Goal: Check status: Check status

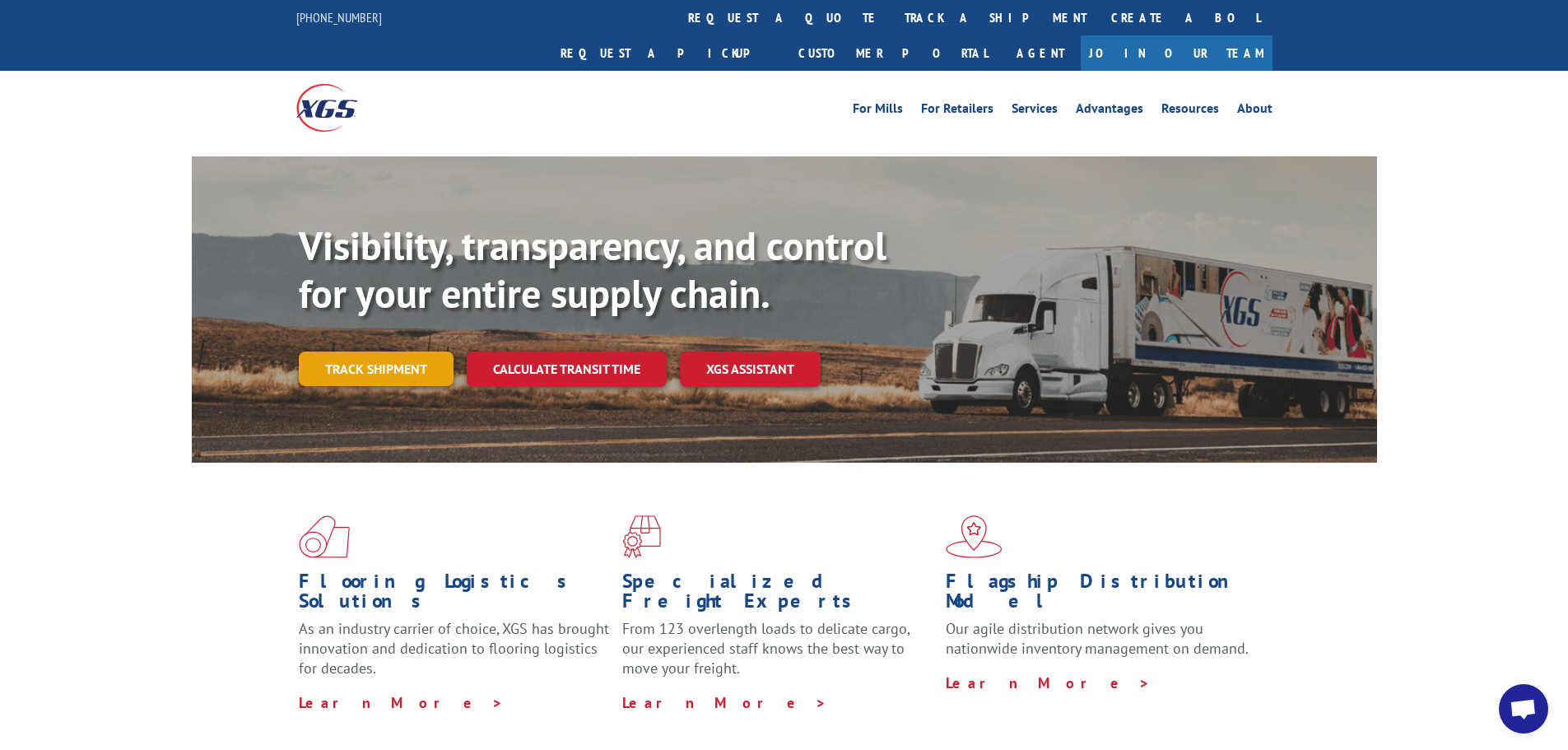
click at [370, 352] on link "Track shipment" at bounding box center [376, 369] width 154 height 35
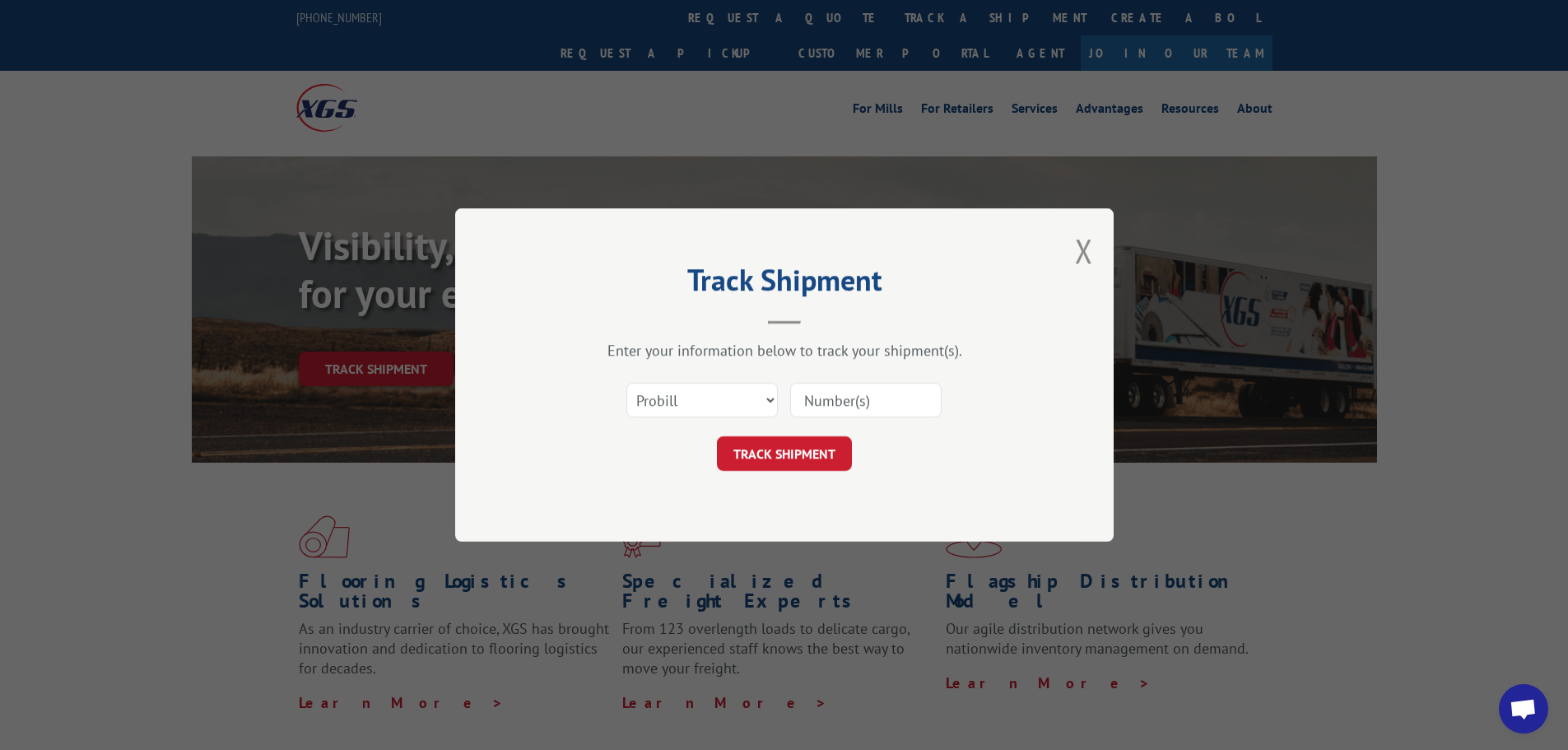
click at [826, 401] on input at bounding box center [866, 400] width 151 height 35
paste input "09102025"
type input "09102025"
click at [804, 447] on button "TRACK SHIPMENT" at bounding box center [784, 453] width 135 height 35
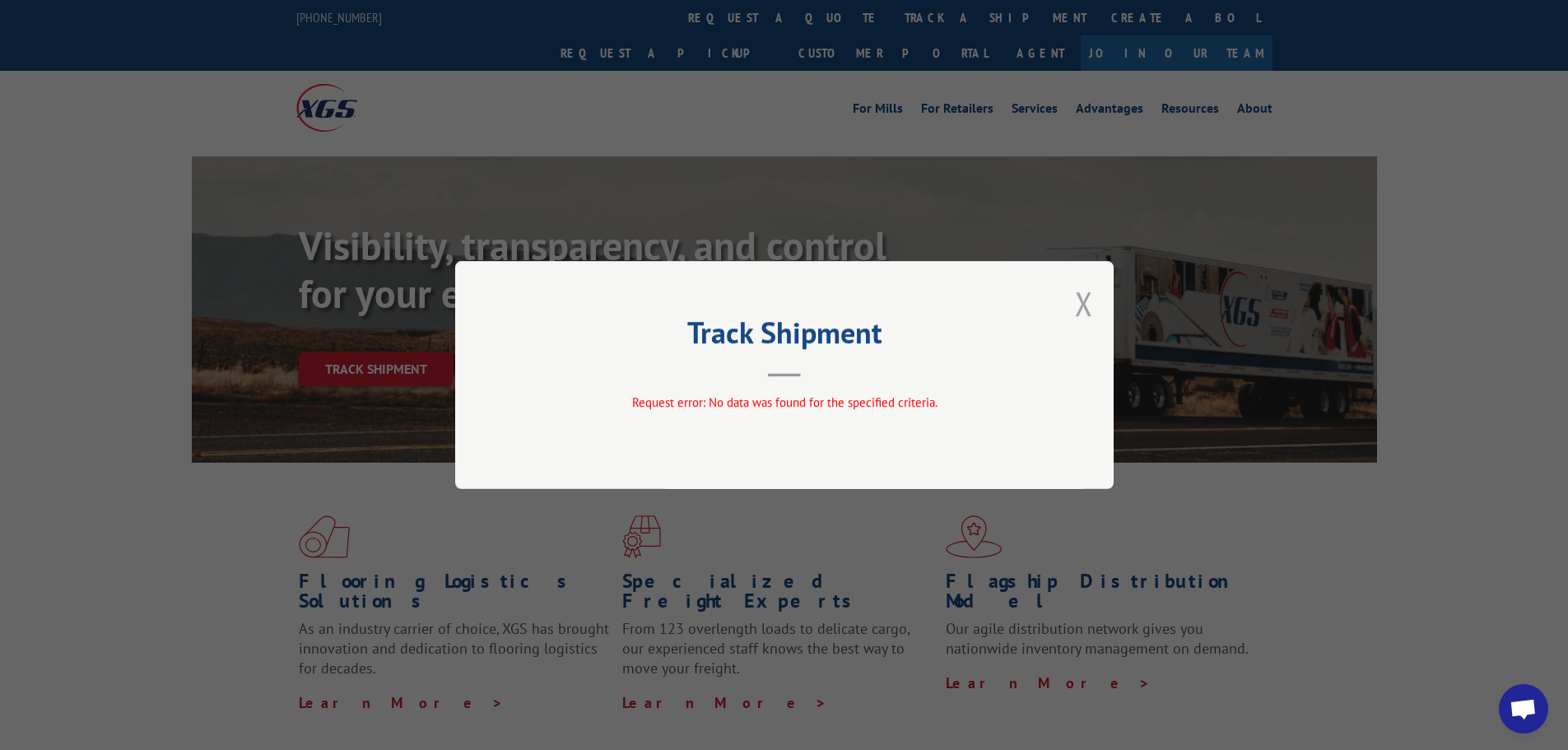
click at [1089, 305] on button "Close modal" at bounding box center [1085, 303] width 18 height 44
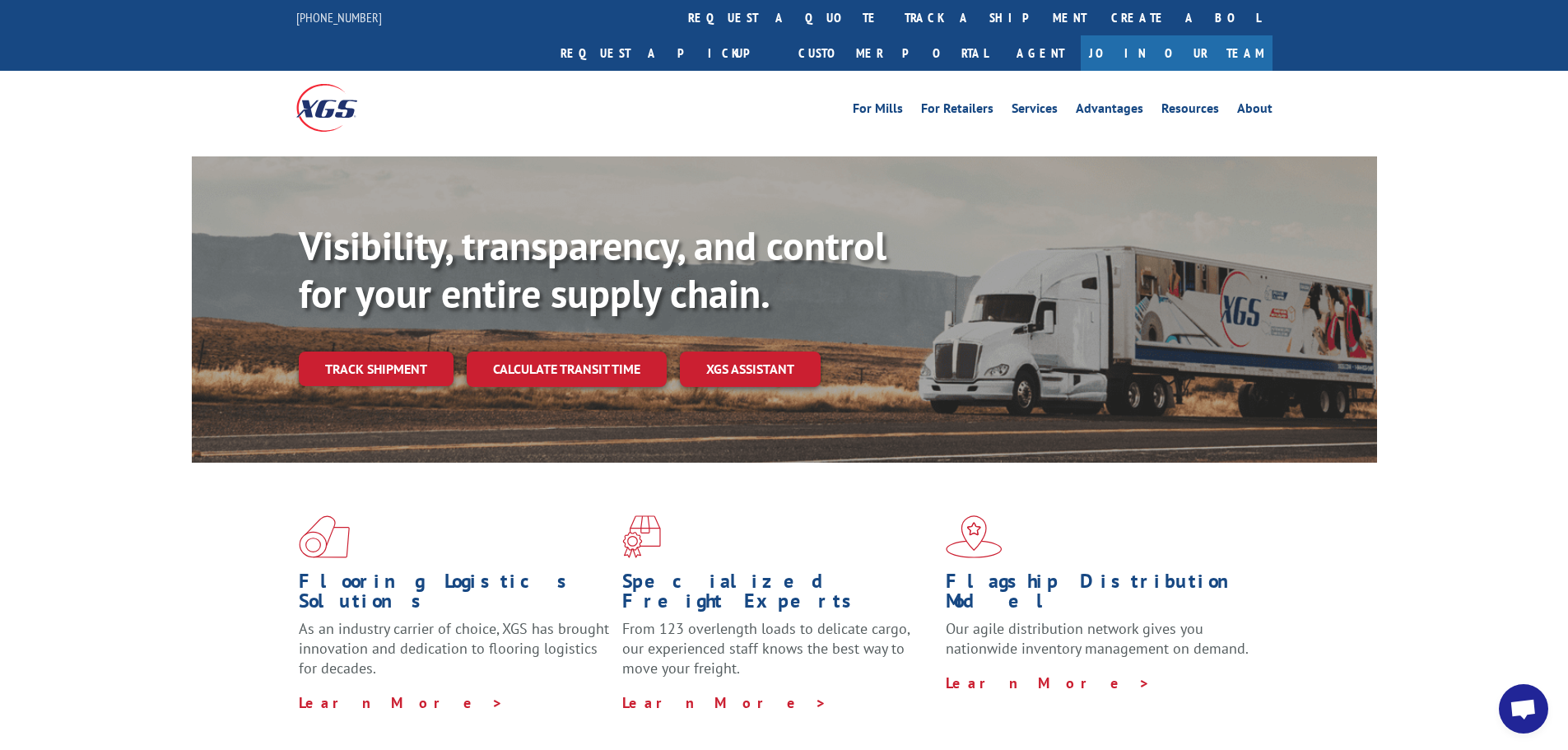
click at [342, 352] on link "Track shipment" at bounding box center [376, 369] width 154 height 35
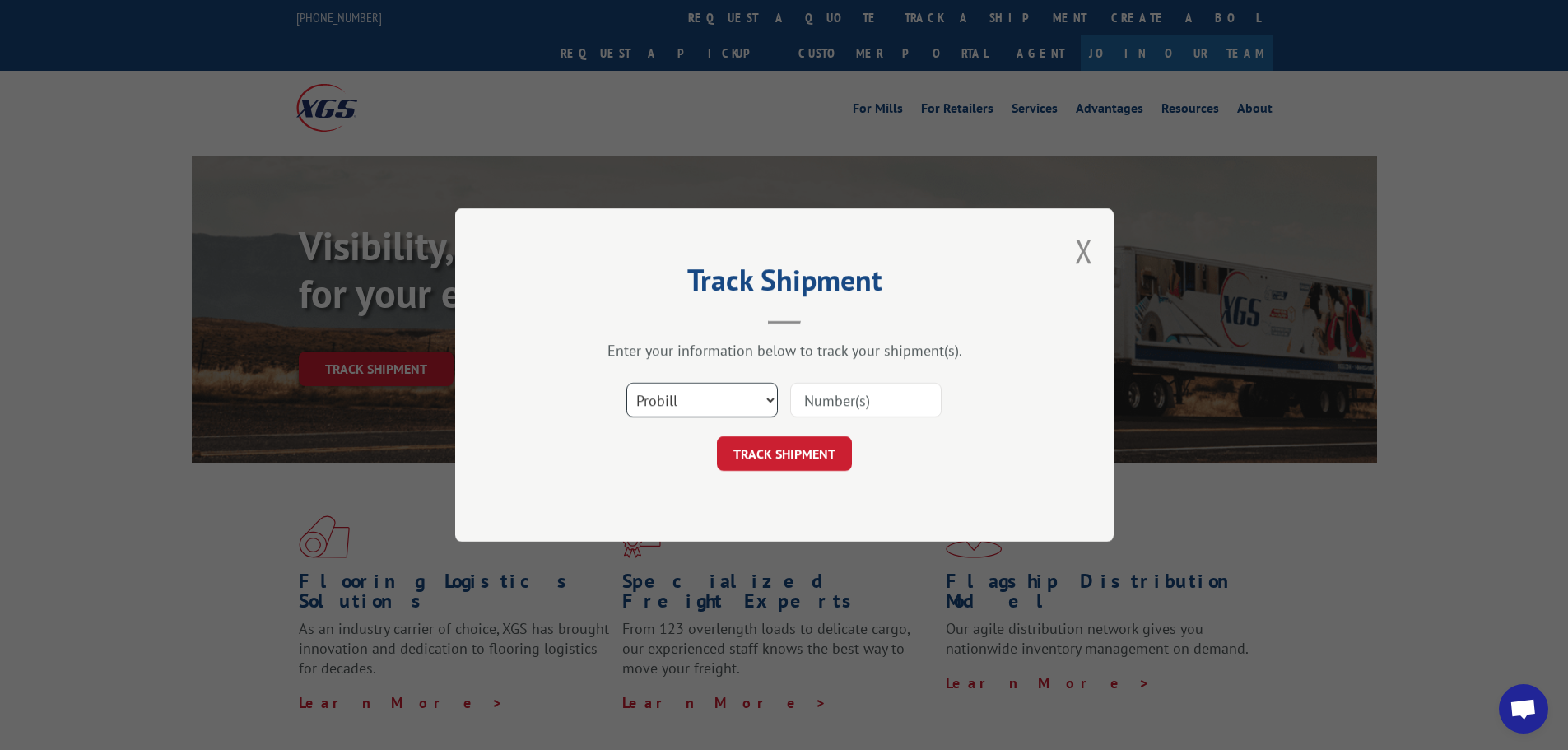
click at [734, 394] on select "Select category... Probill BOL PO" at bounding box center [701, 400] width 151 height 35
select select "bol"
click at [626, 382] on select "Select category... Probill BOL PO" at bounding box center [701, 400] width 151 height 35
paste input "09102025"
type input "09102025"
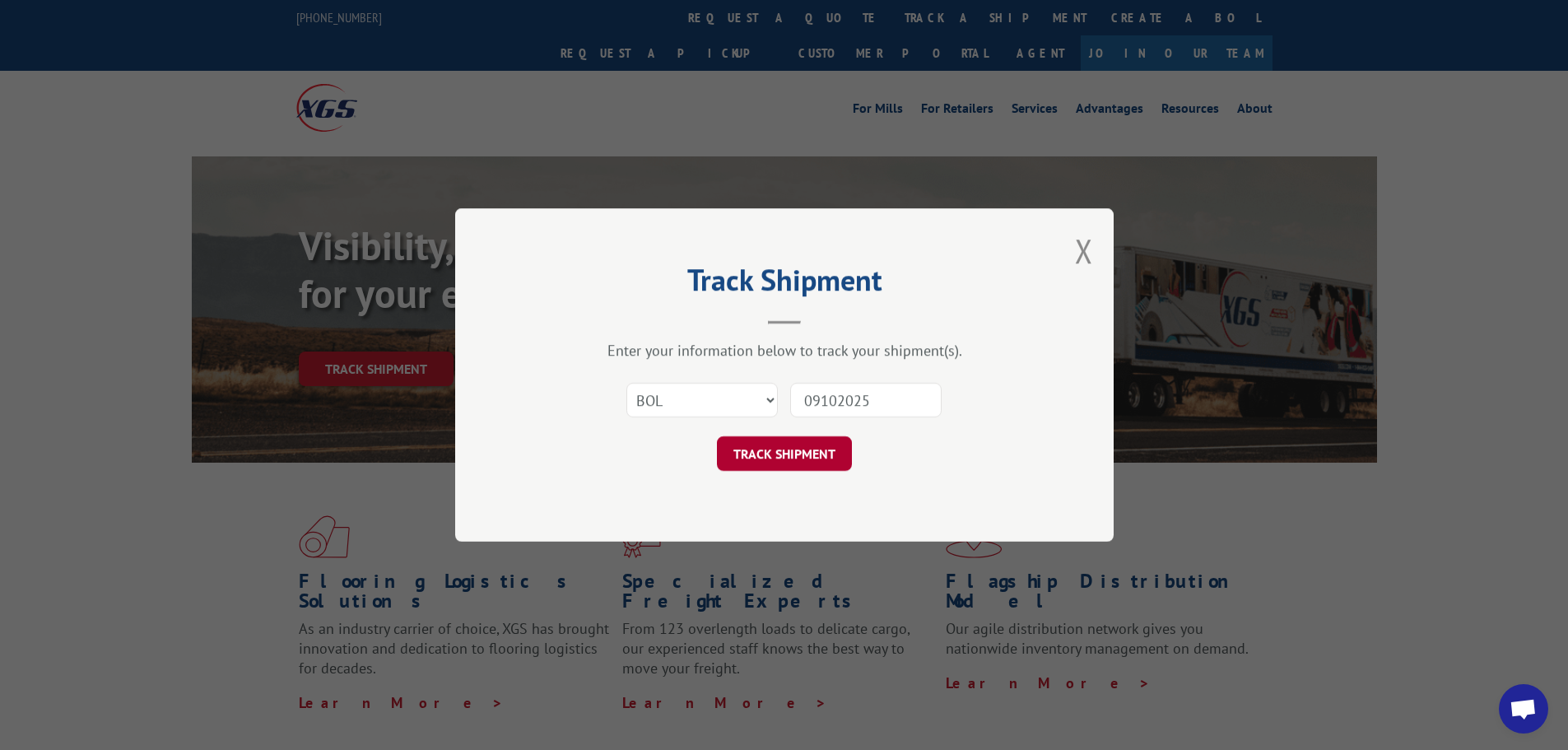
click at [789, 453] on button "TRACK SHIPMENT" at bounding box center [784, 453] width 135 height 35
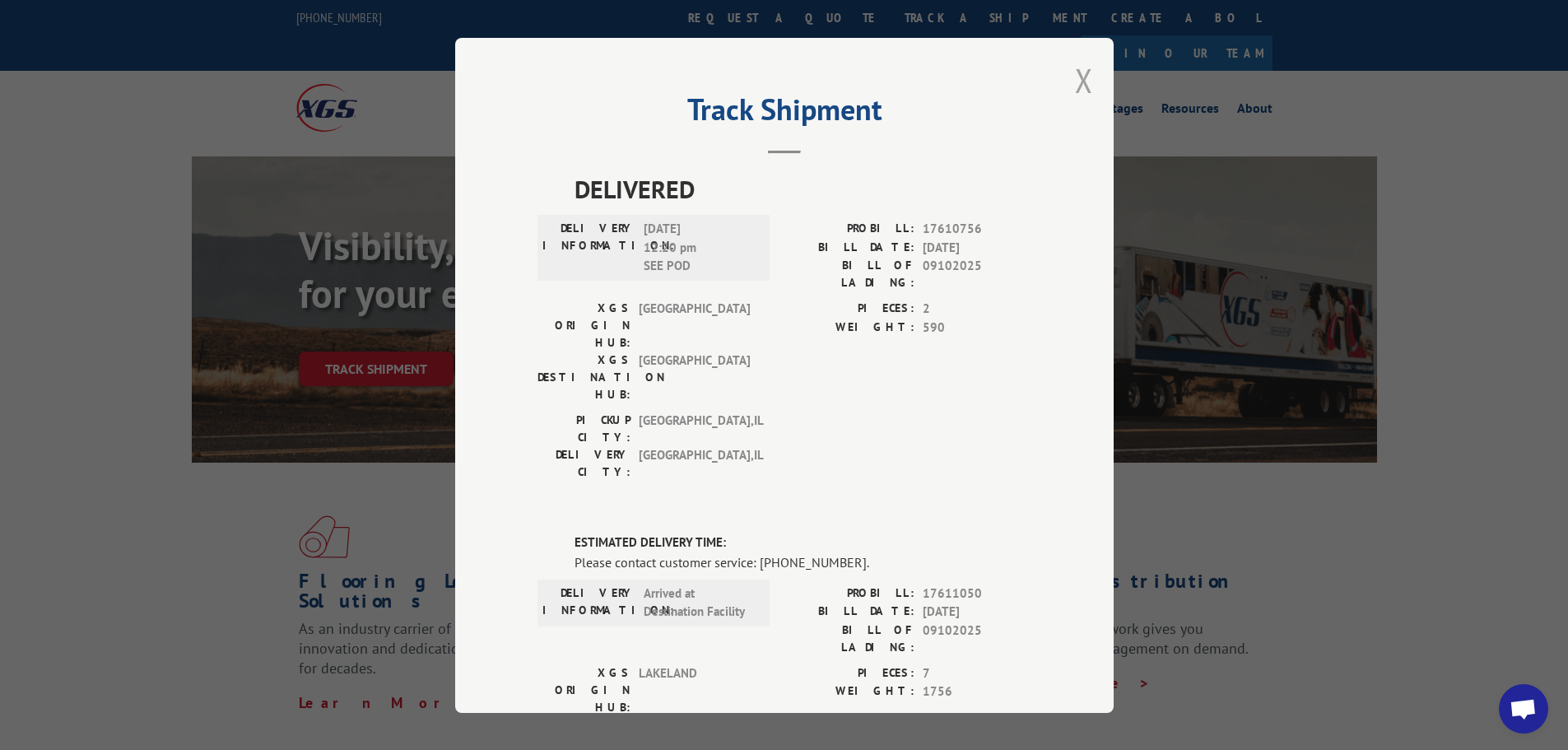
click at [1079, 74] on button "Close modal" at bounding box center [1085, 80] width 18 height 44
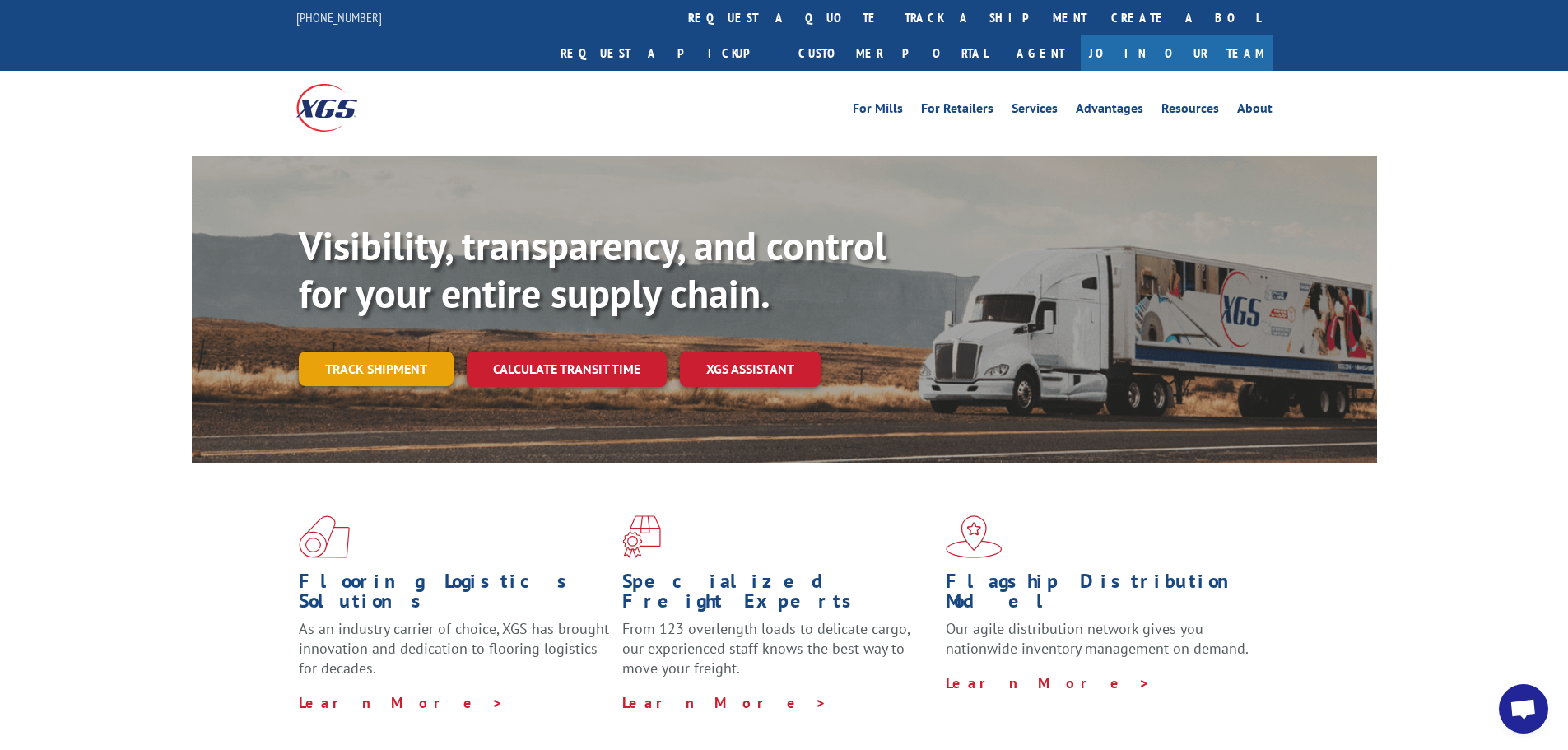
click at [381, 352] on link "Track shipment" at bounding box center [376, 369] width 154 height 35
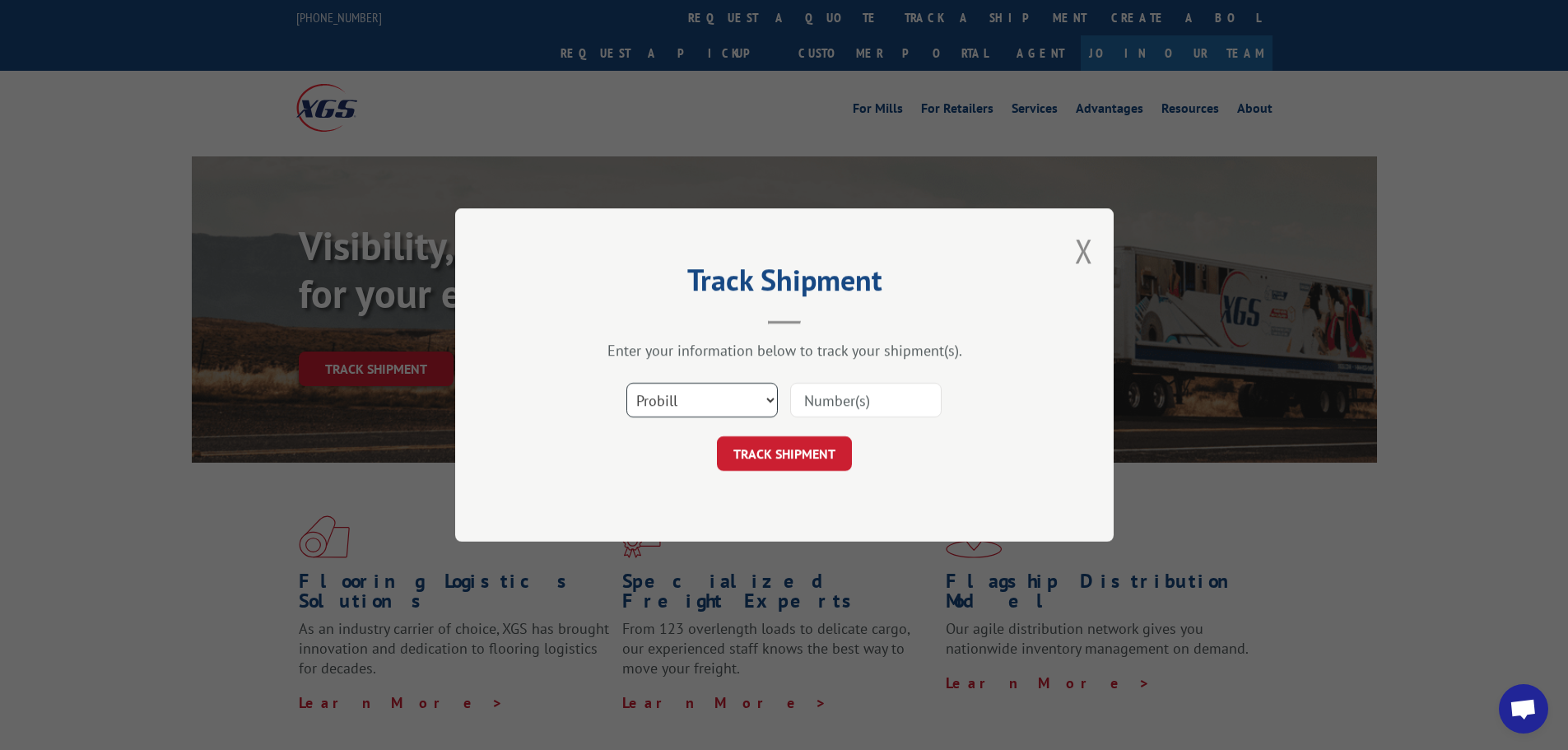
click at [768, 394] on select "Select category... Probill BOL PO" at bounding box center [701, 400] width 151 height 35
select select "po"
click at [626, 382] on select "Select category... Probill BOL PO" at bounding box center [701, 400] width 151 height 35
click at [831, 406] on input at bounding box center [866, 400] width 151 height 35
type input "10470"
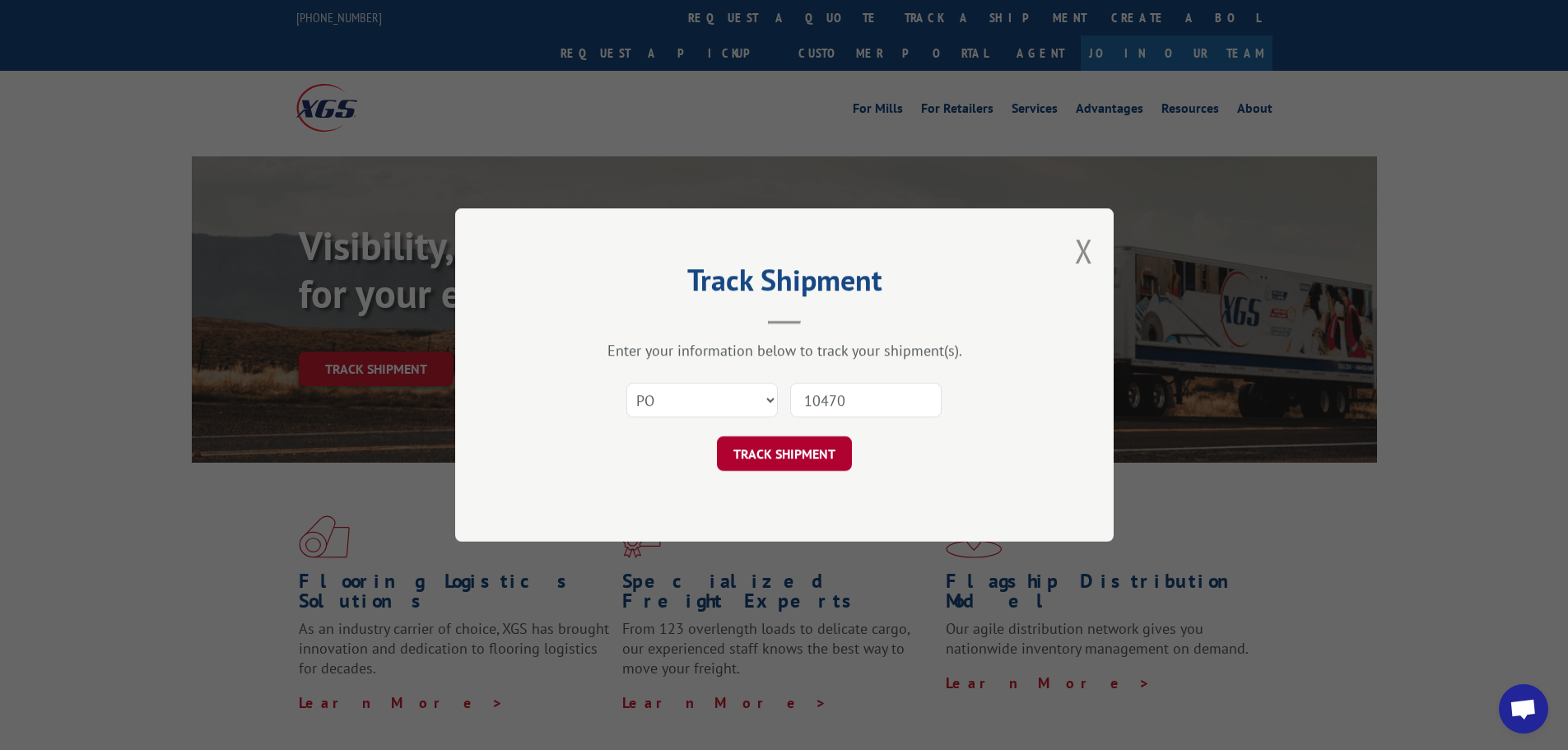
click at [772, 460] on button "TRACK SHIPMENT" at bounding box center [784, 453] width 135 height 35
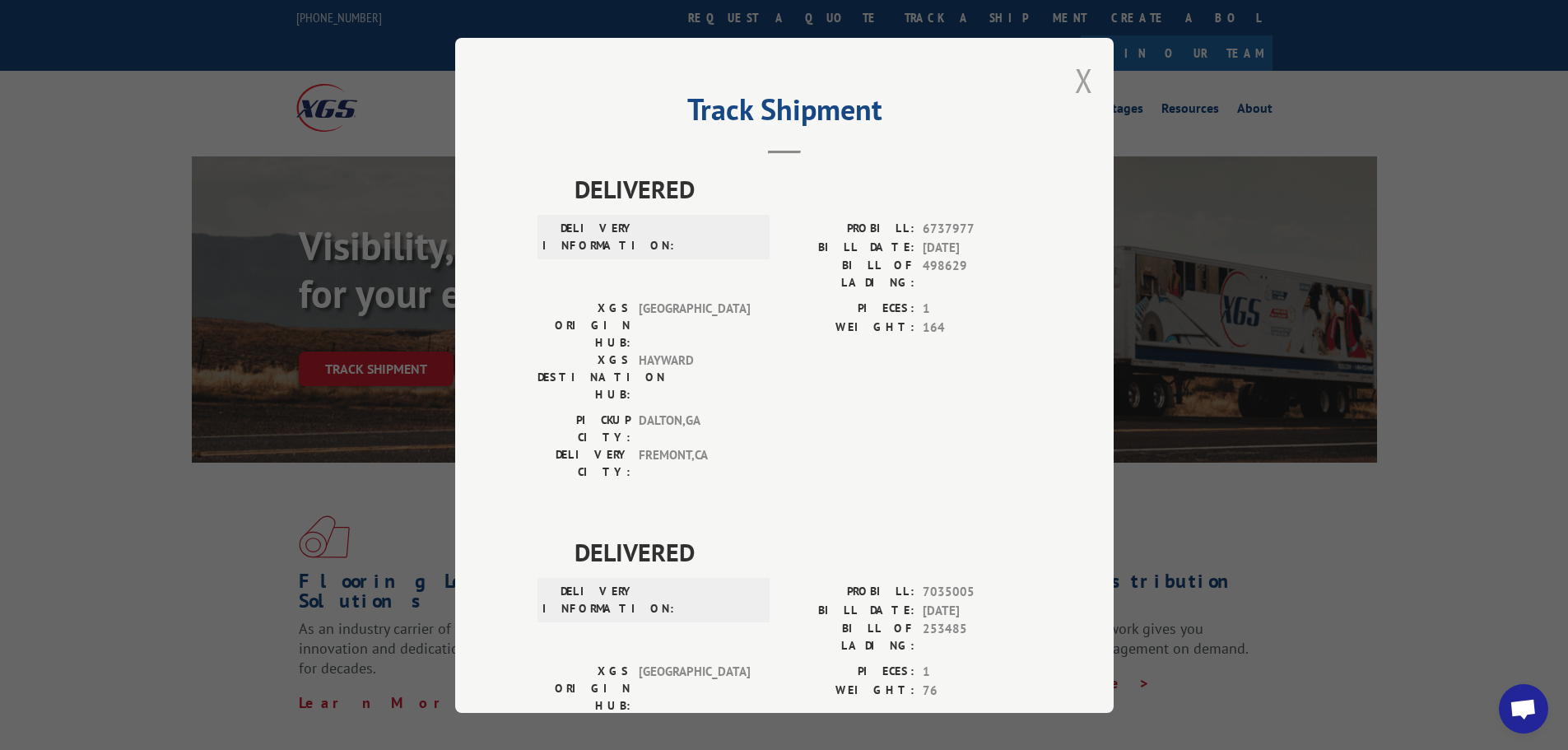
click at [1081, 78] on button "Close modal" at bounding box center [1085, 80] width 18 height 44
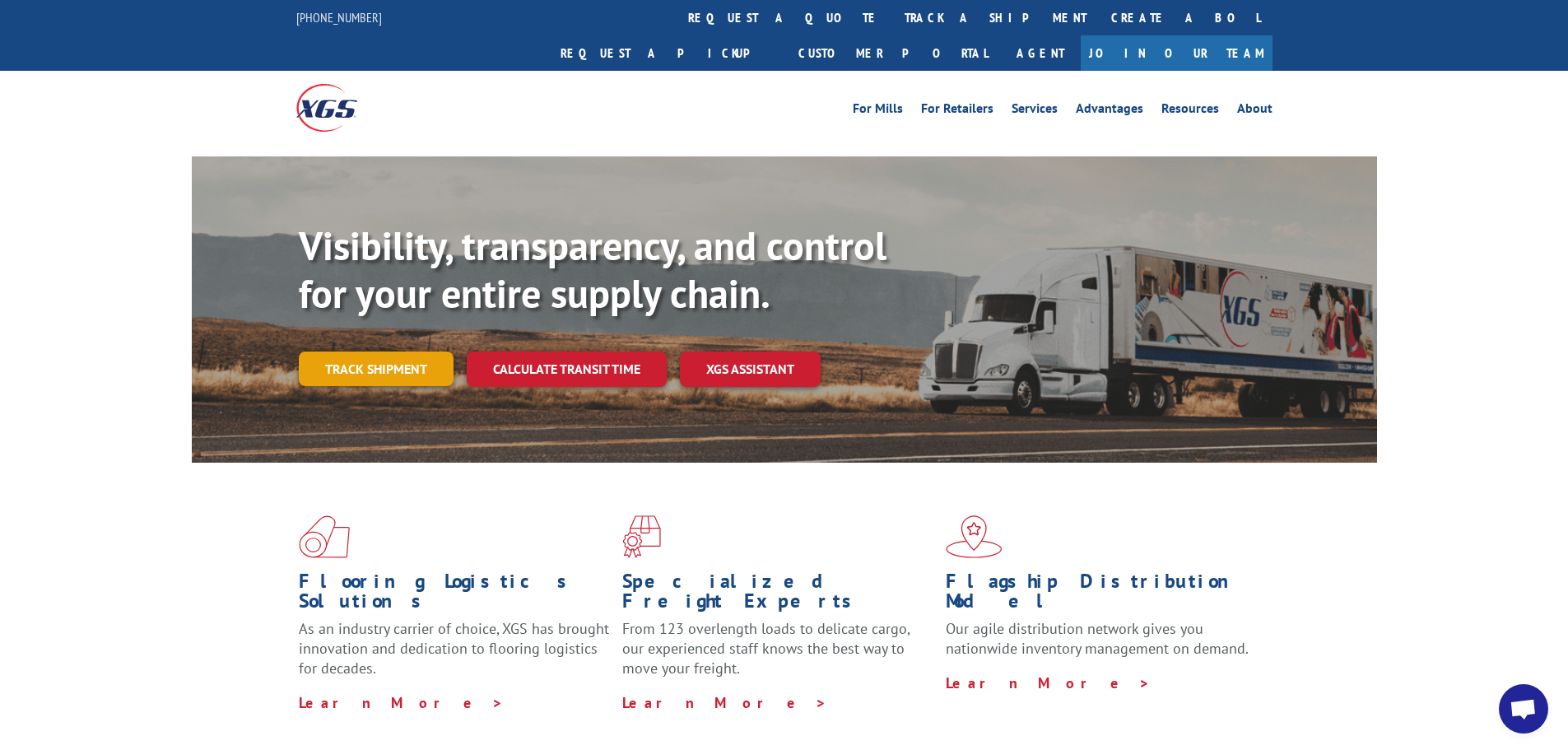
click at [371, 352] on link "Track shipment" at bounding box center [376, 369] width 154 height 35
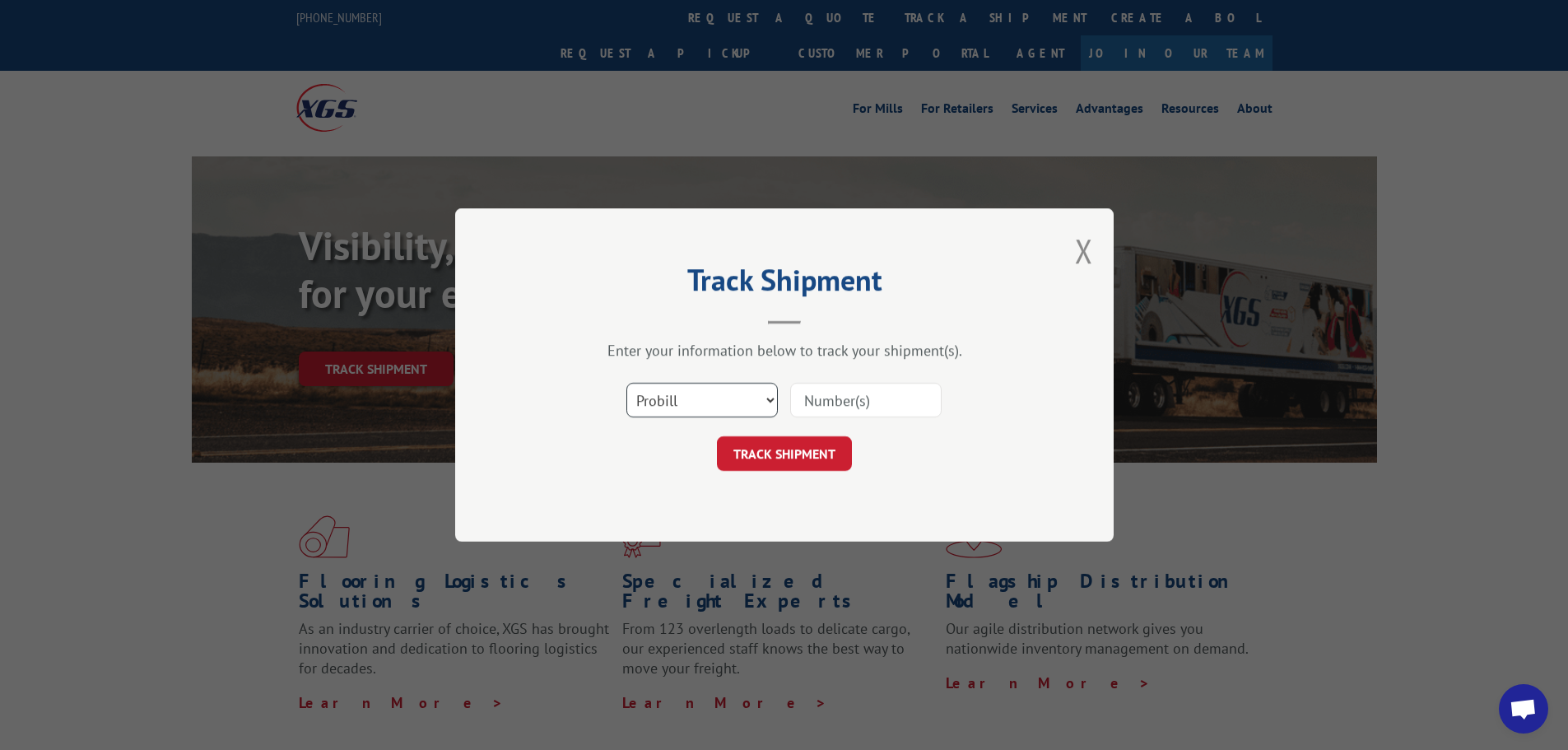
click at [755, 398] on select "Select category... Probill BOL PO" at bounding box center [701, 400] width 151 height 35
select select "bol"
click at [626, 382] on select "Select category... Probill BOL PO" at bounding box center [701, 400] width 151 height 35
click at [820, 406] on input at bounding box center [866, 400] width 151 height 35
type input "5543490"
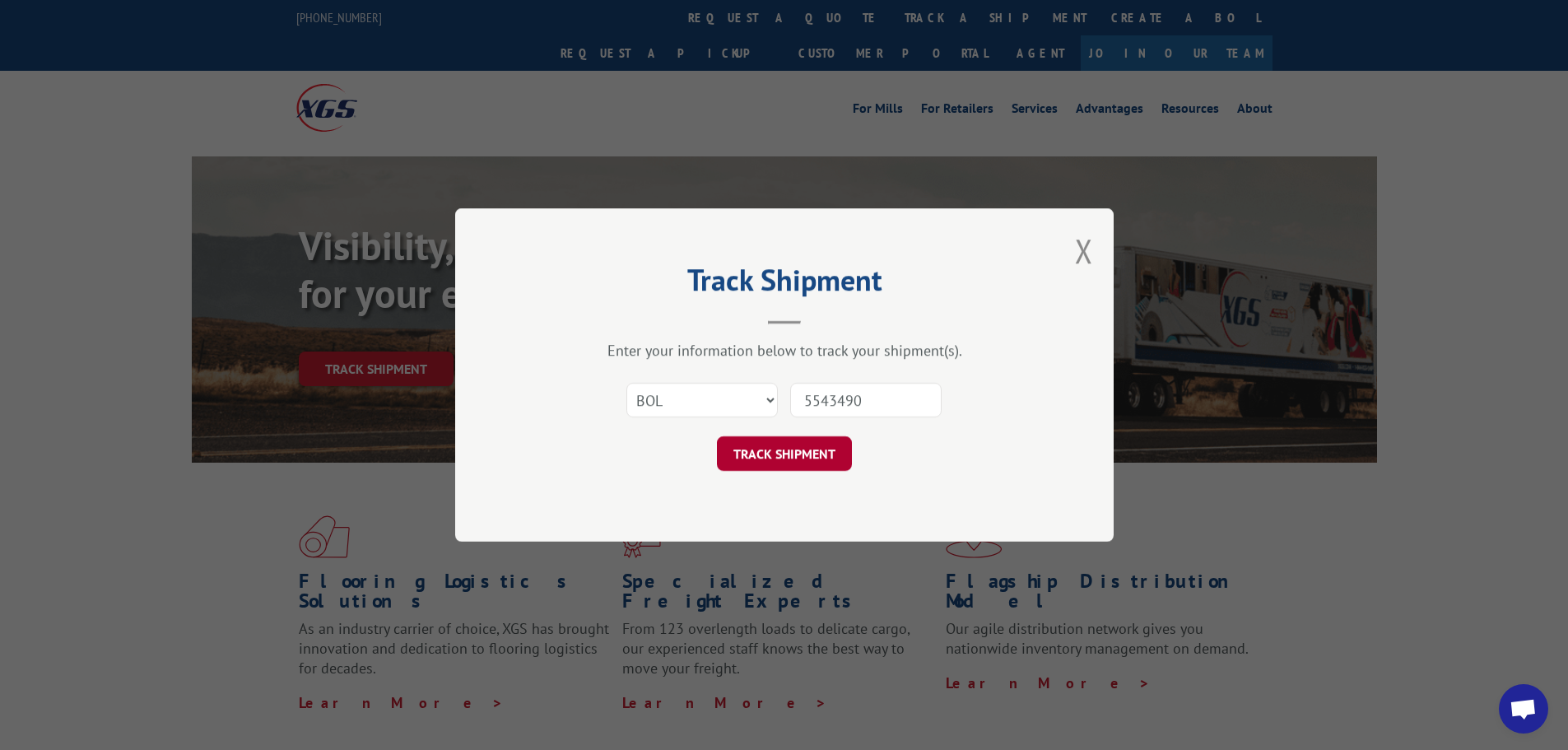
click at [791, 445] on button "TRACK SHIPMENT" at bounding box center [784, 453] width 135 height 35
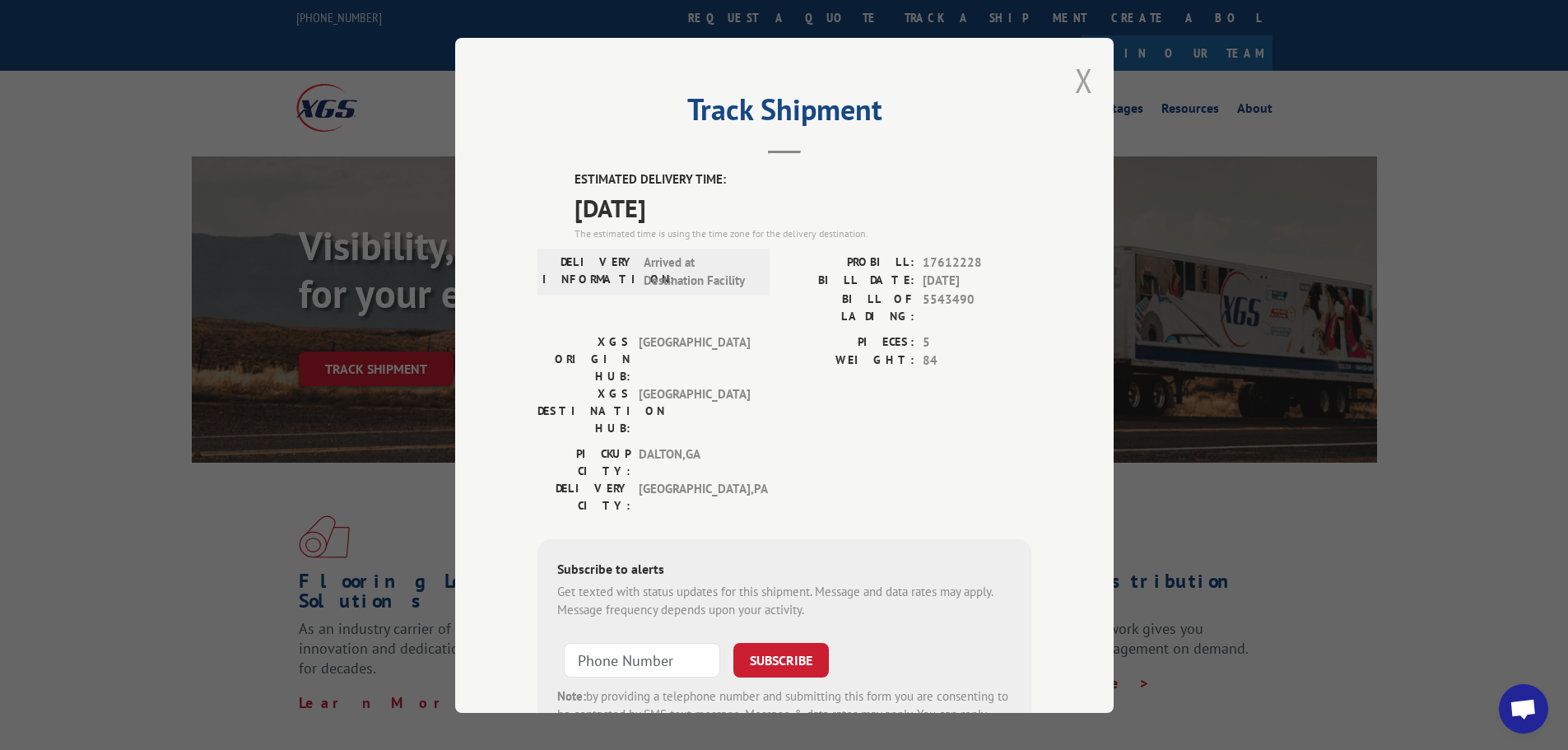
click at [1076, 80] on button "Close modal" at bounding box center [1085, 80] width 18 height 44
